Goal: Task Accomplishment & Management: Manage account settings

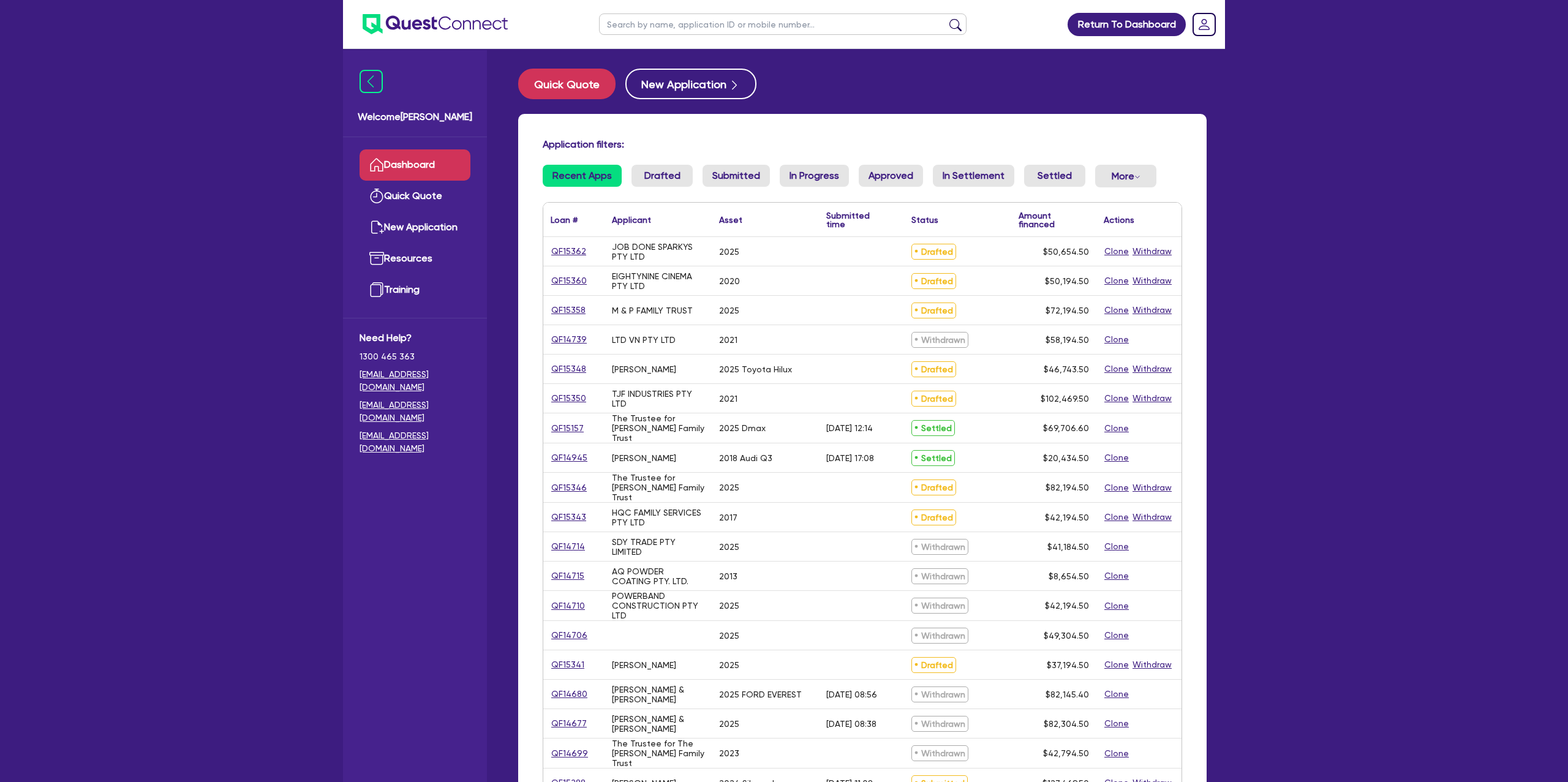
click at [661, 18] on input "text" at bounding box center [783, 24] width 367 height 21
type input "[PERSON_NAME]"
click at [946, 18] on button "submit" at bounding box center [955, 27] width 19 height 17
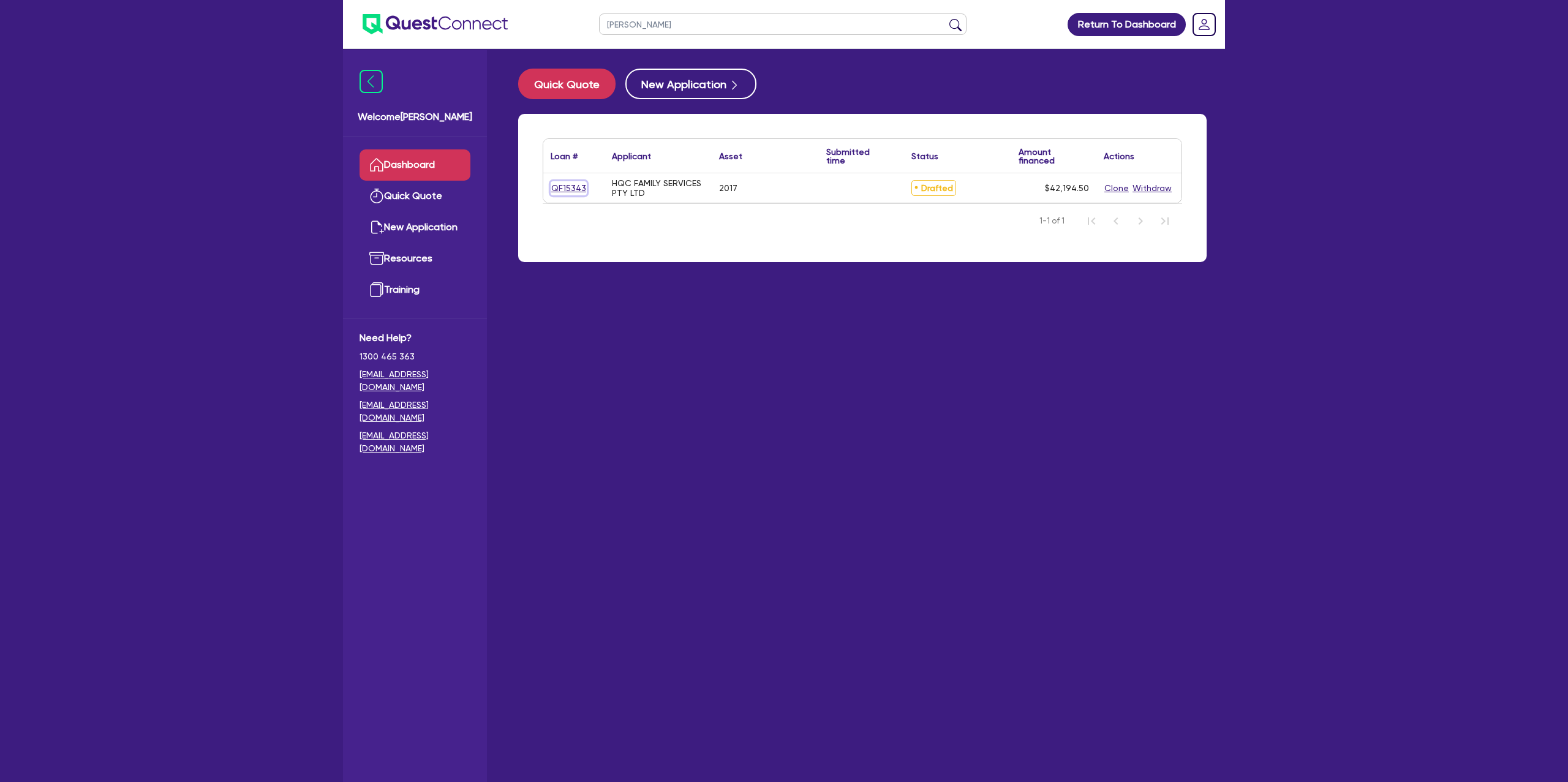
click at [562, 187] on link "QF15343" at bounding box center [569, 188] width 36 height 14
select select "CARS_AND_LIGHT_TRUCKS"
select select "PASSENGER_VEHICLES"
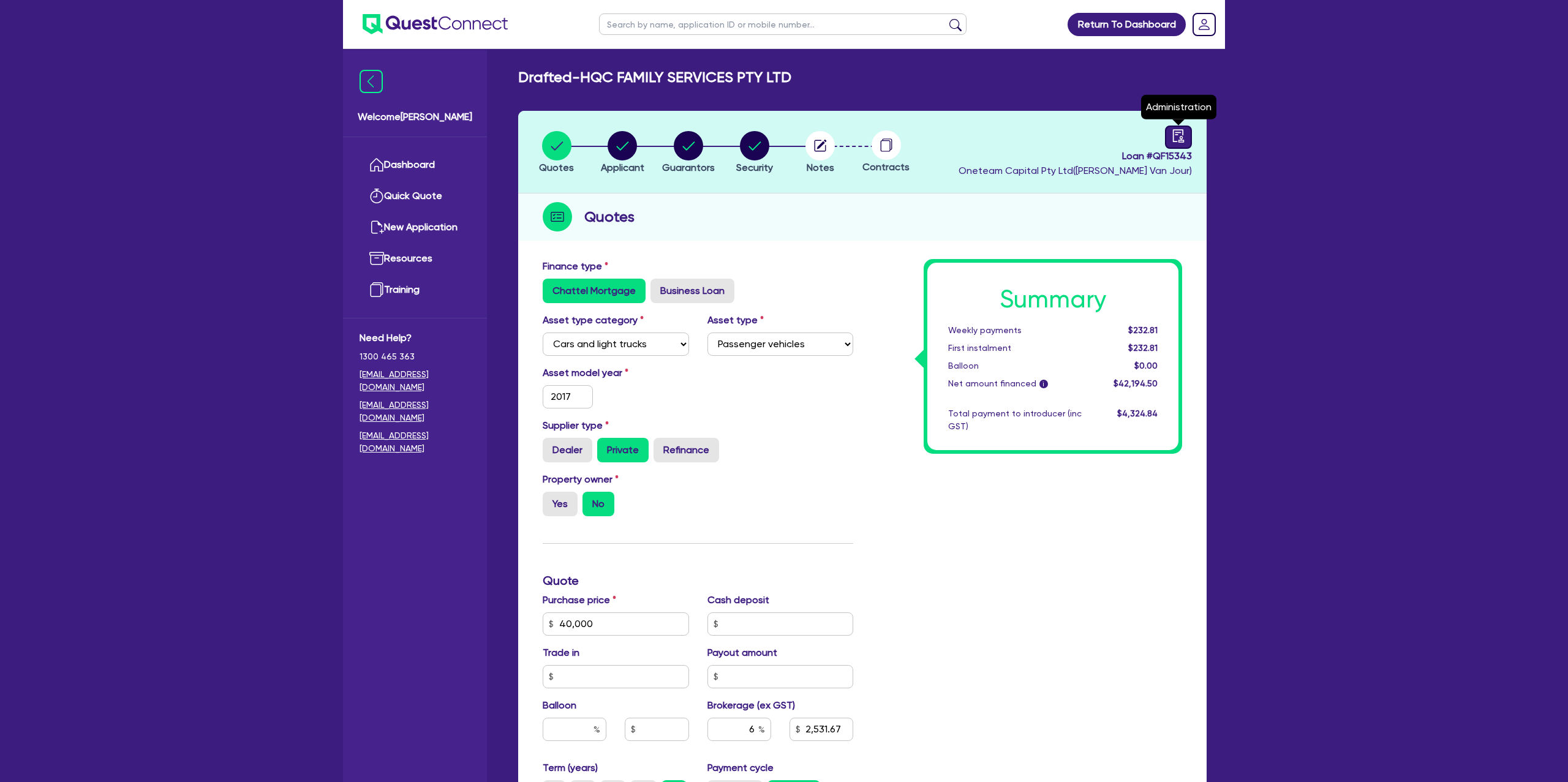
click at [1186, 129] on link at bounding box center [1179, 137] width 27 height 23
select select "DRAFTED_NEW"
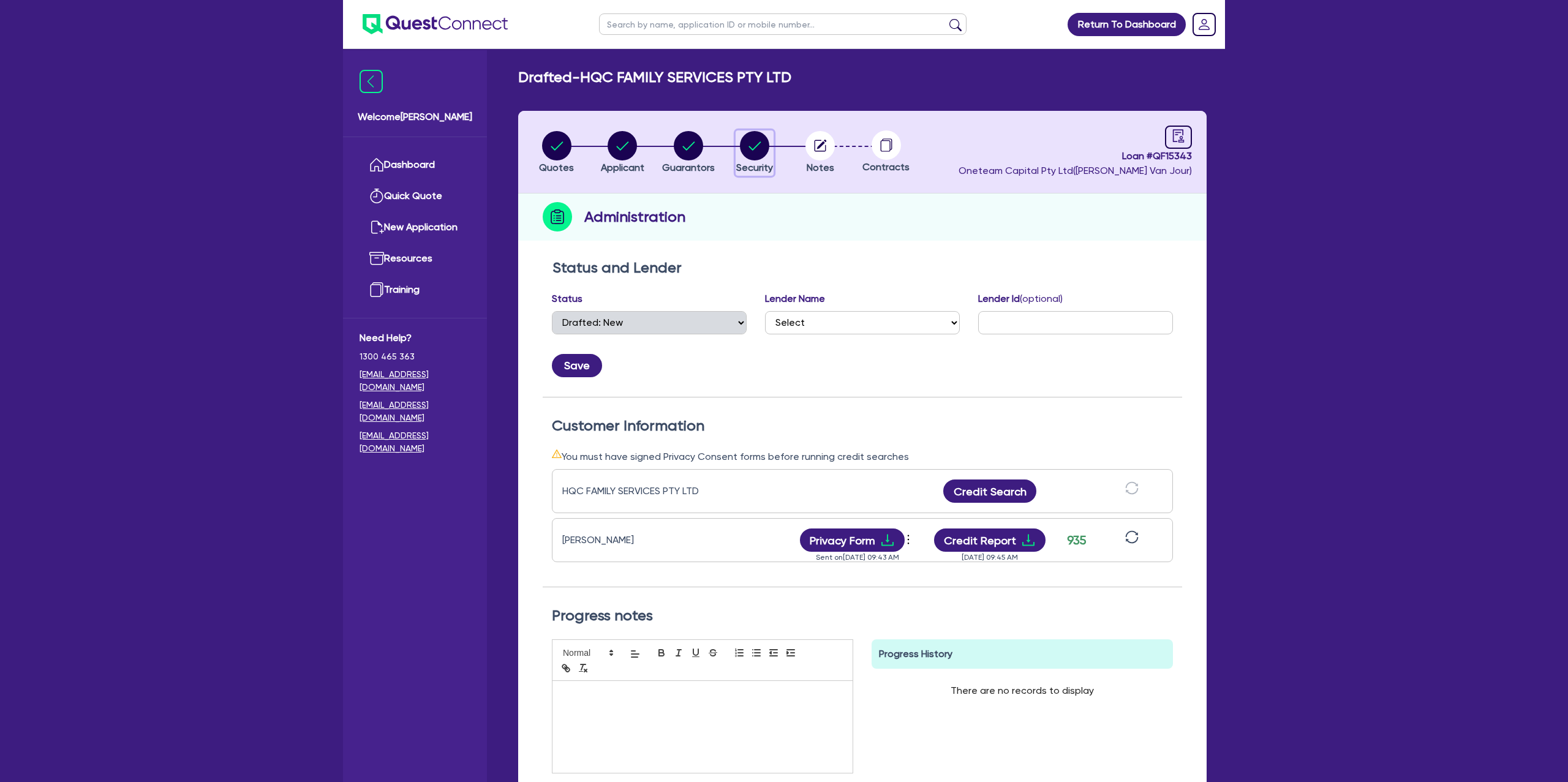
click at [753, 147] on circle "button" at bounding box center [754, 145] width 29 height 29
select select "CARS_AND_LIGHT_TRUCKS"
select select "PASSENGER_VEHICLES"
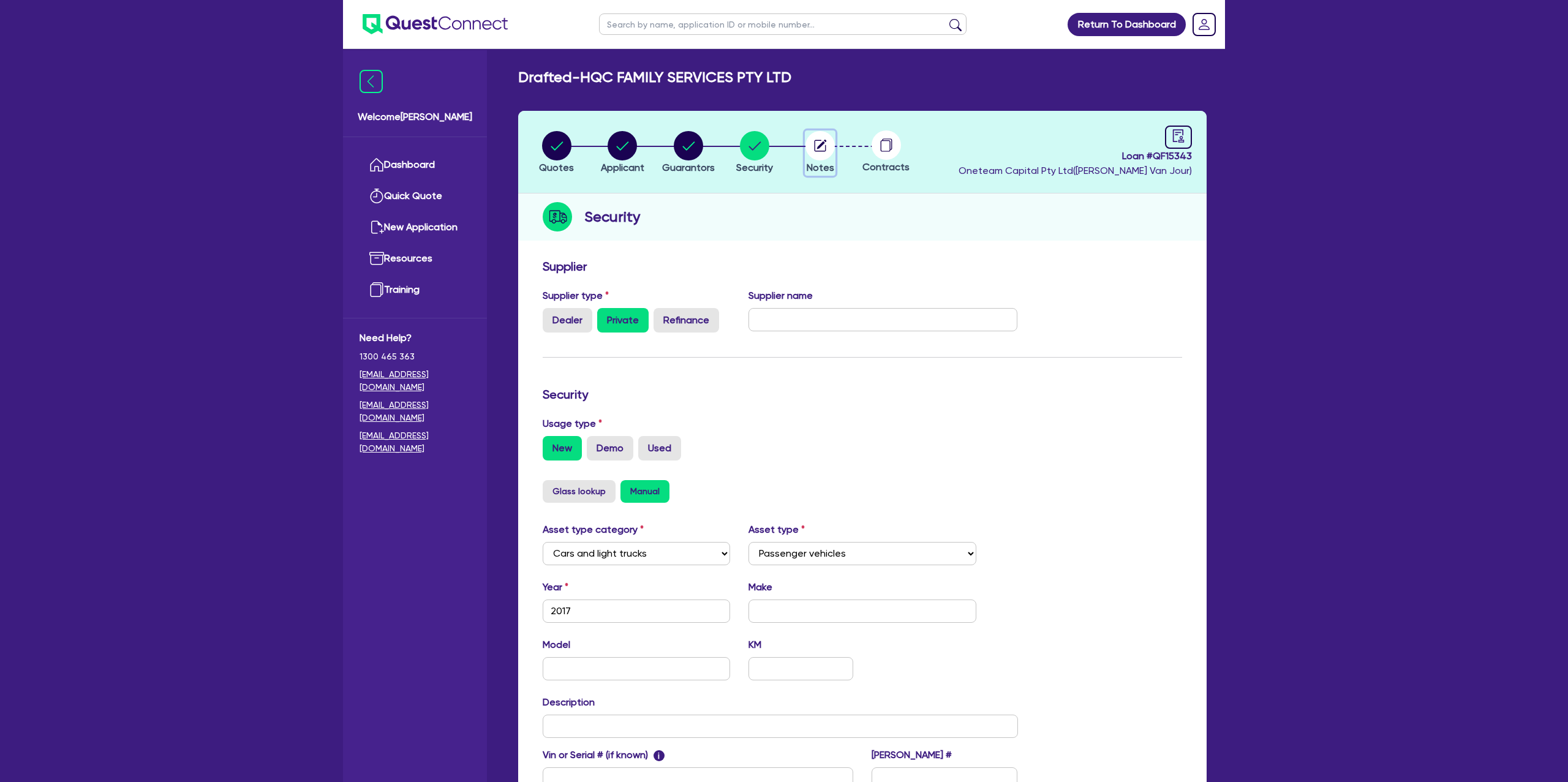
click at [824, 139] on circle "button" at bounding box center [820, 145] width 29 height 29
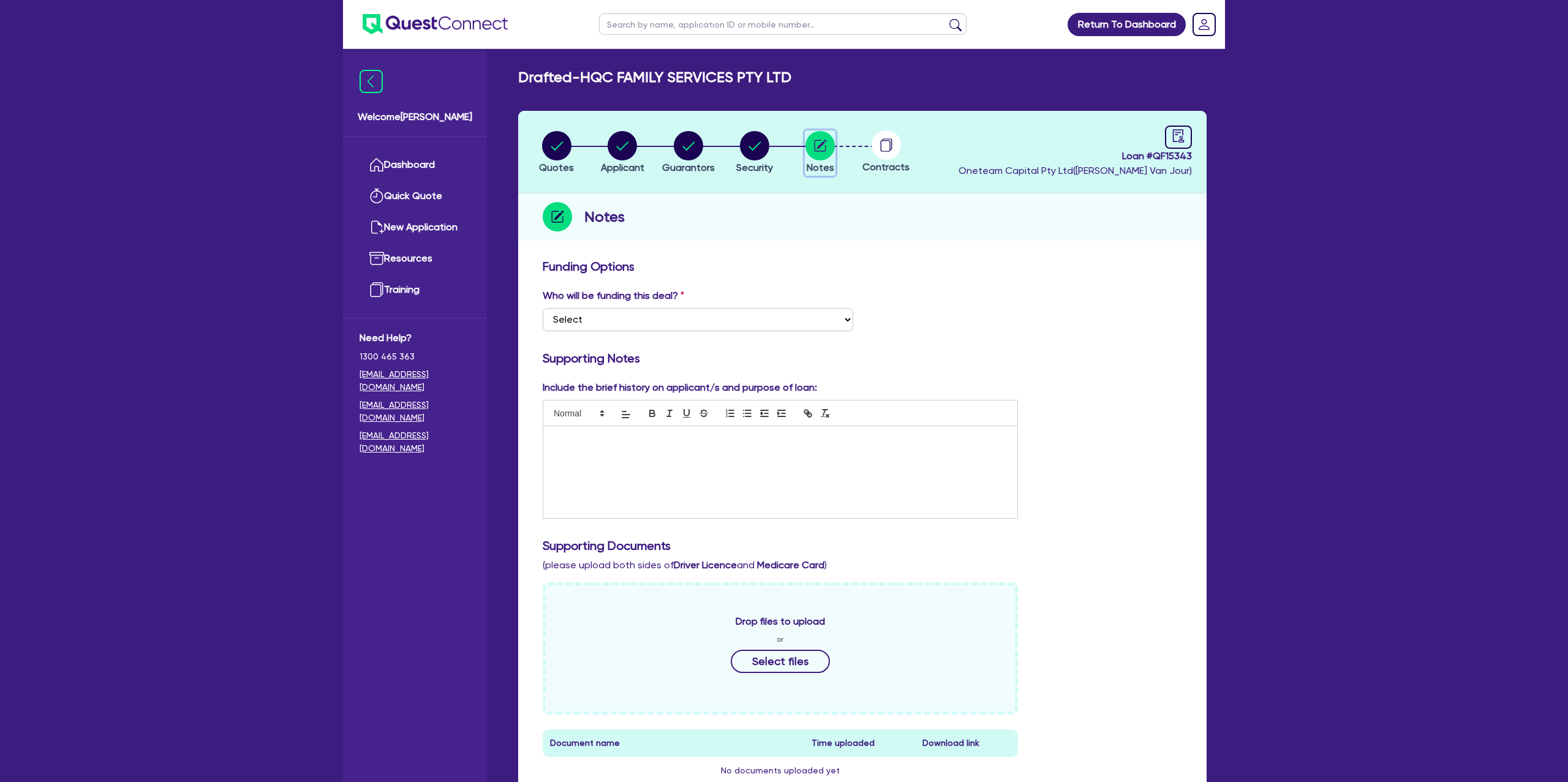
scroll to position [322, 0]
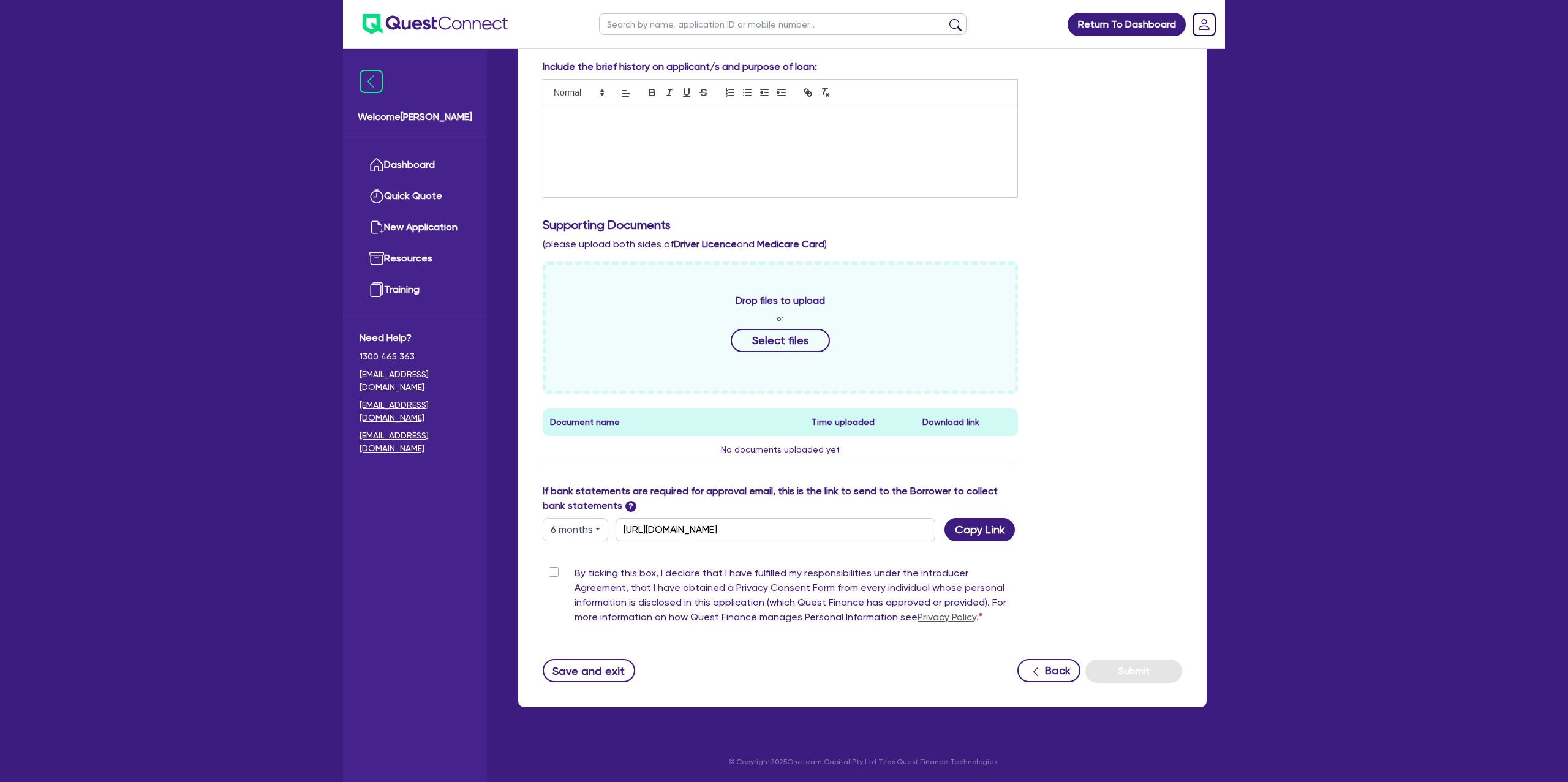
click at [584, 538] on button "6 months" at bounding box center [575, 530] width 66 height 23
click at [582, 579] on link "6 months" at bounding box center [591, 581] width 97 height 23
drag, startPoint x: 1075, startPoint y: 473, endPoint x: 998, endPoint y: 530, distance: 95.8
click at [1075, 473] on div "Drop files to upload or Select files Document name Time uploaded Download link …" at bounding box center [863, 373] width 658 height 223
click at [977, 530] on button "Copy Link" at bounding box center [979, 530] width 71 height 23
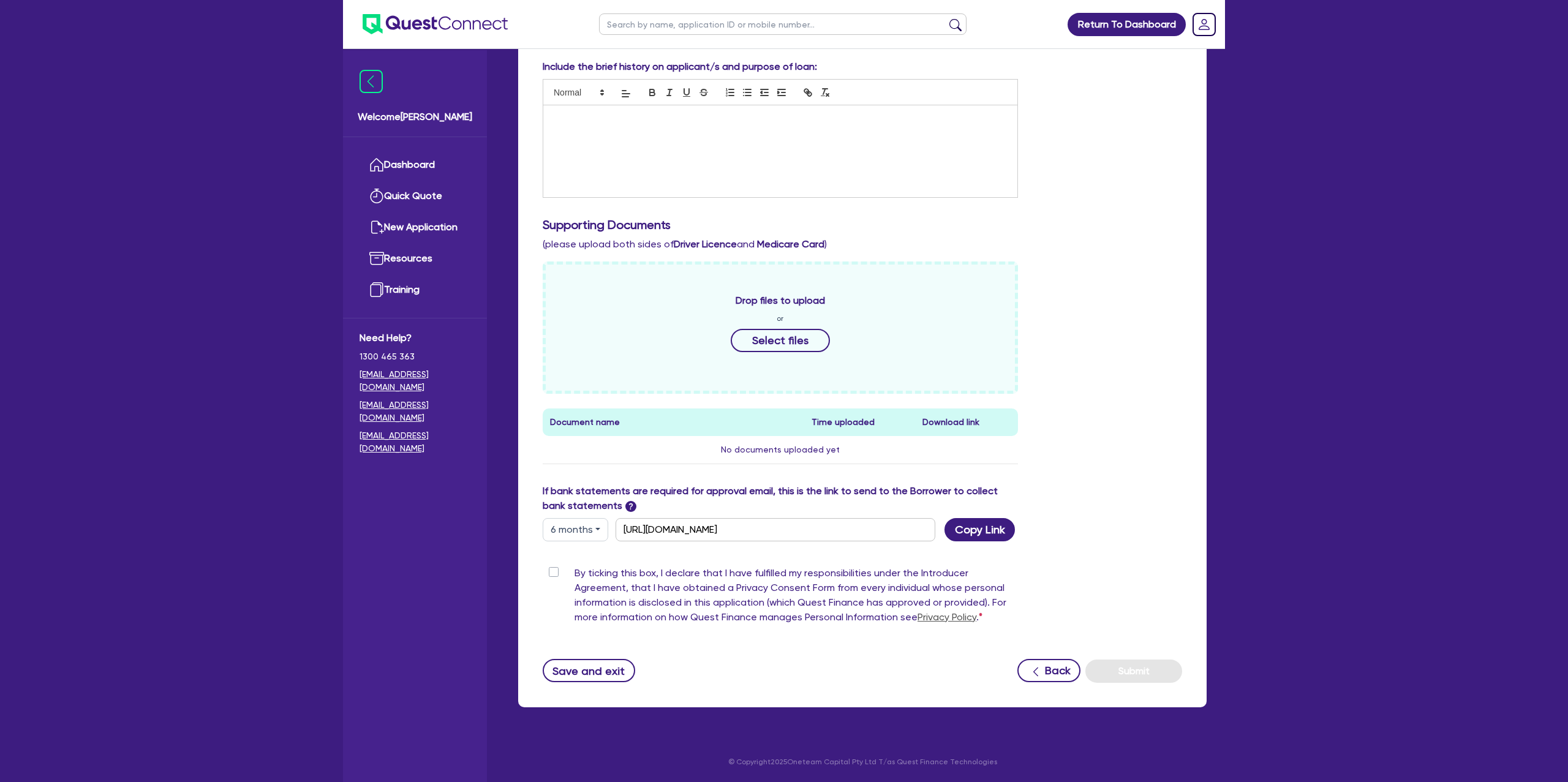
click at [1103, 217] on h3 "Supporting Documents" at bounding box center [862, 225] width 639 height 15
